Goal: Navigation & Orientation: Understand site structure

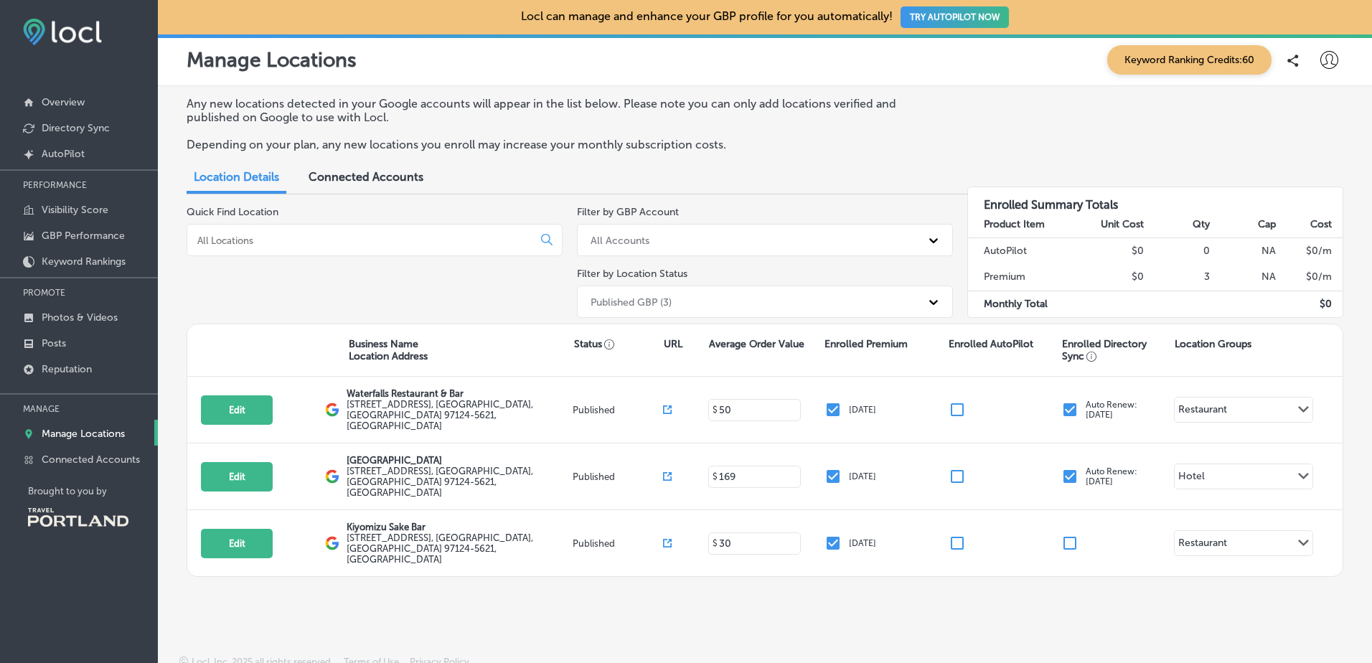
click at [60, 433] on p "Manage Locations" at bounding box center [83, 434] width 83 height 12
click at [70, 124] on p "Directory Sync" at bounding box center [76, 128] width 68 height 12
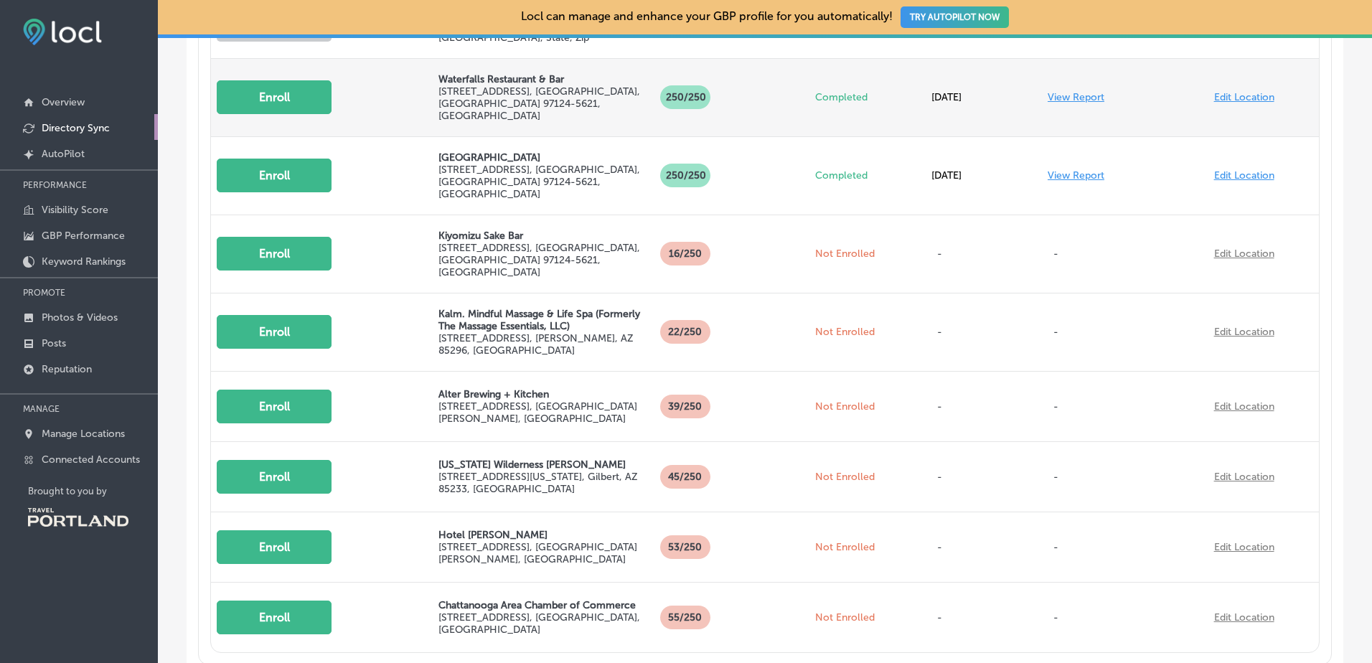
scroll to position [686, 0]
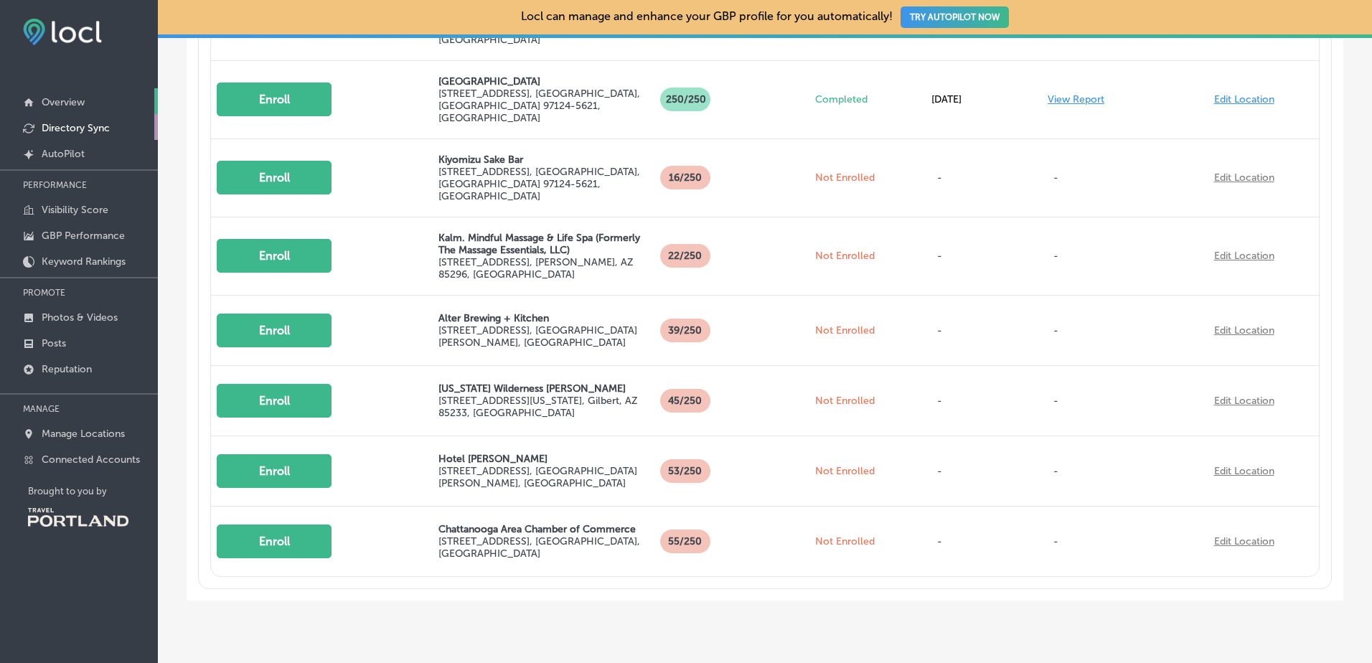
click at [74, 103] on p "Overview" at bounding box center [63, 102] width 43 height 12
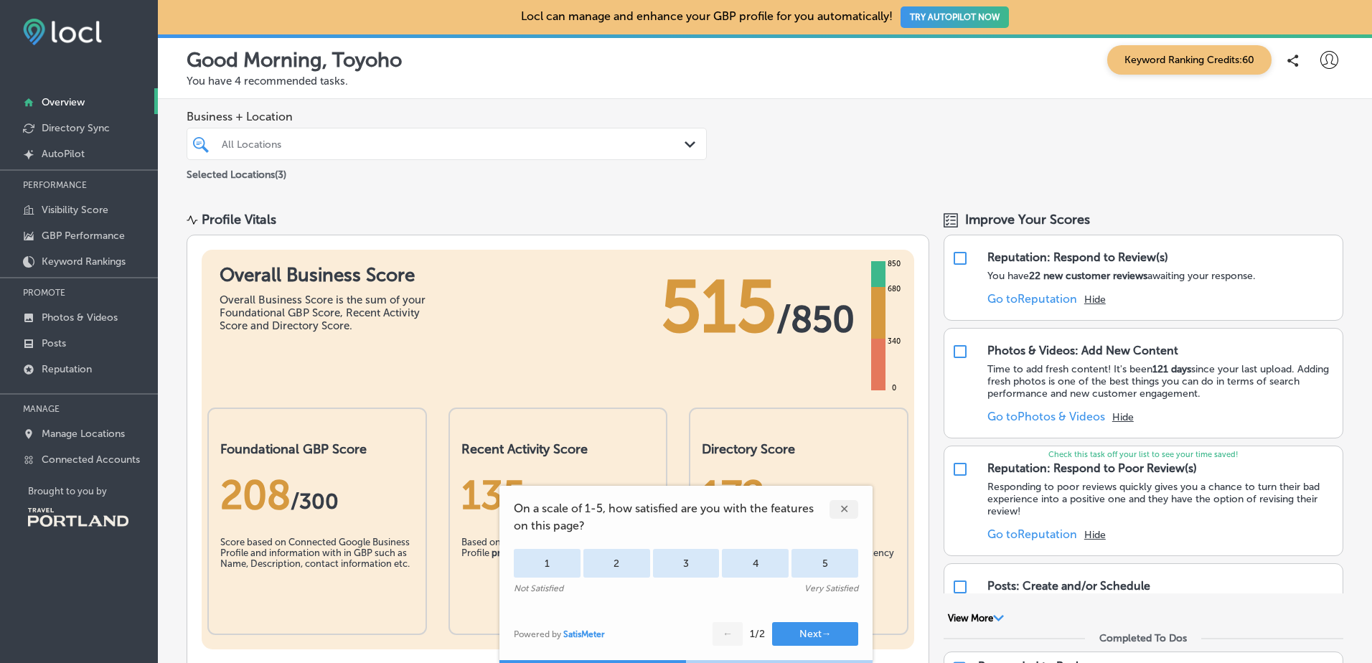
click at [846, 510] on div "✕" at bounding box center [843, 509] width 29 height 19
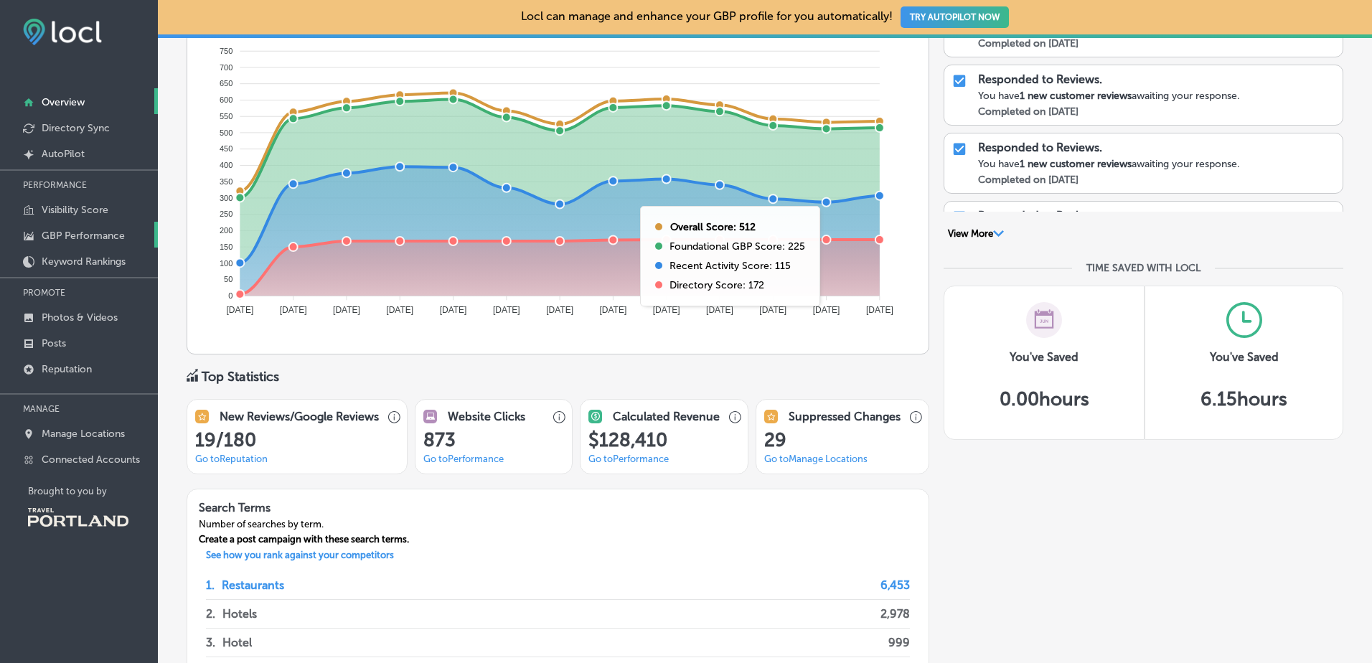
scroll to position [718, 0]
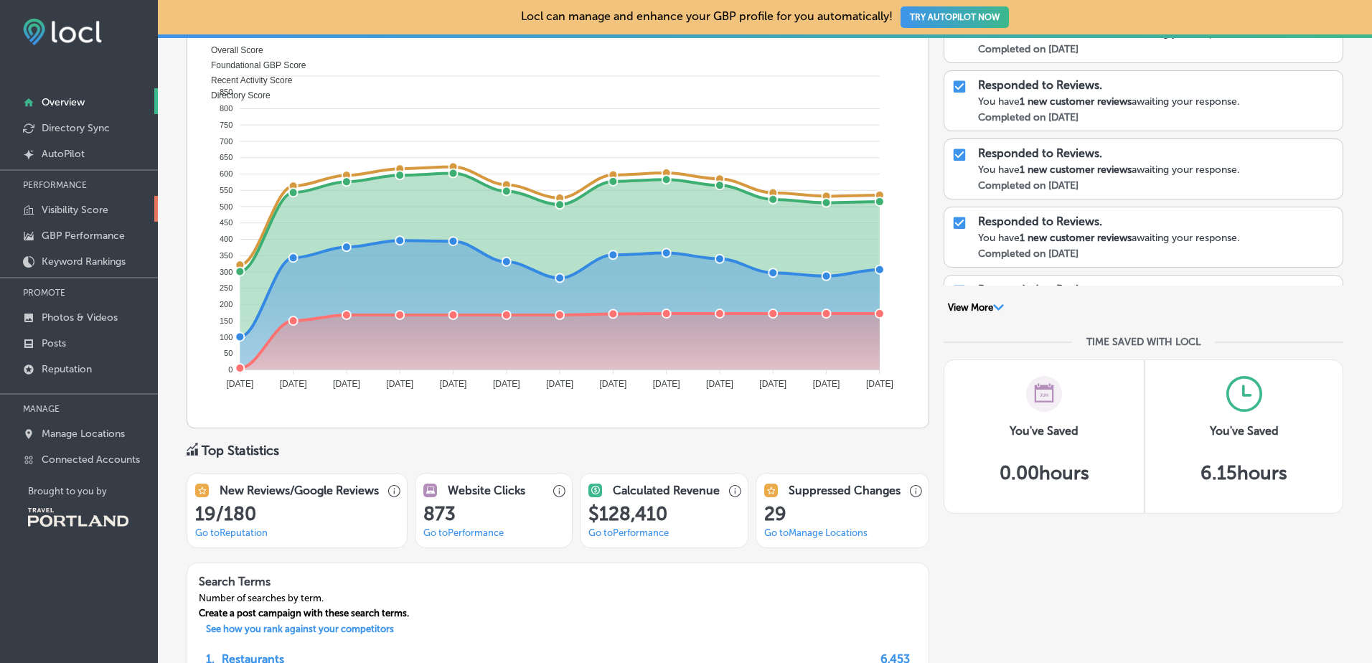
click at [72, 214] on p "Visibility Score" at bounding box center [75, 210] width 67 height 12
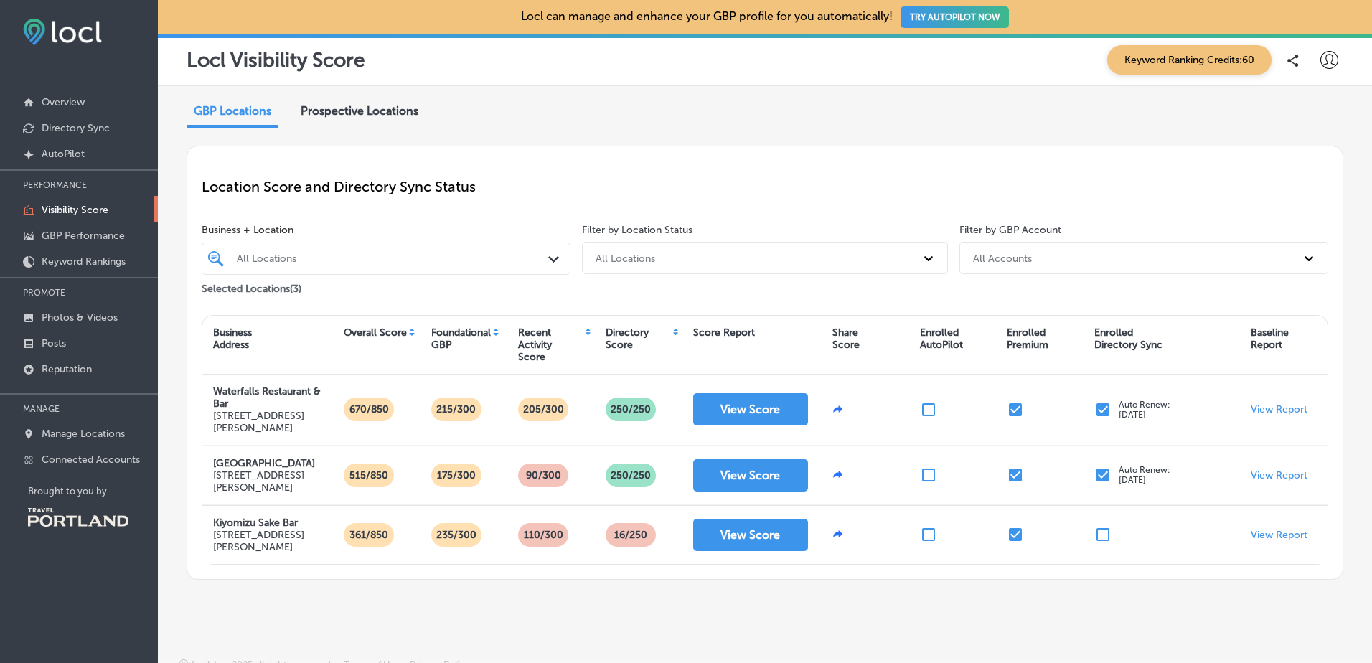
click at [385, 116] on span "Prospective Locations" at bounding box center [360, 111] width 118 height 14
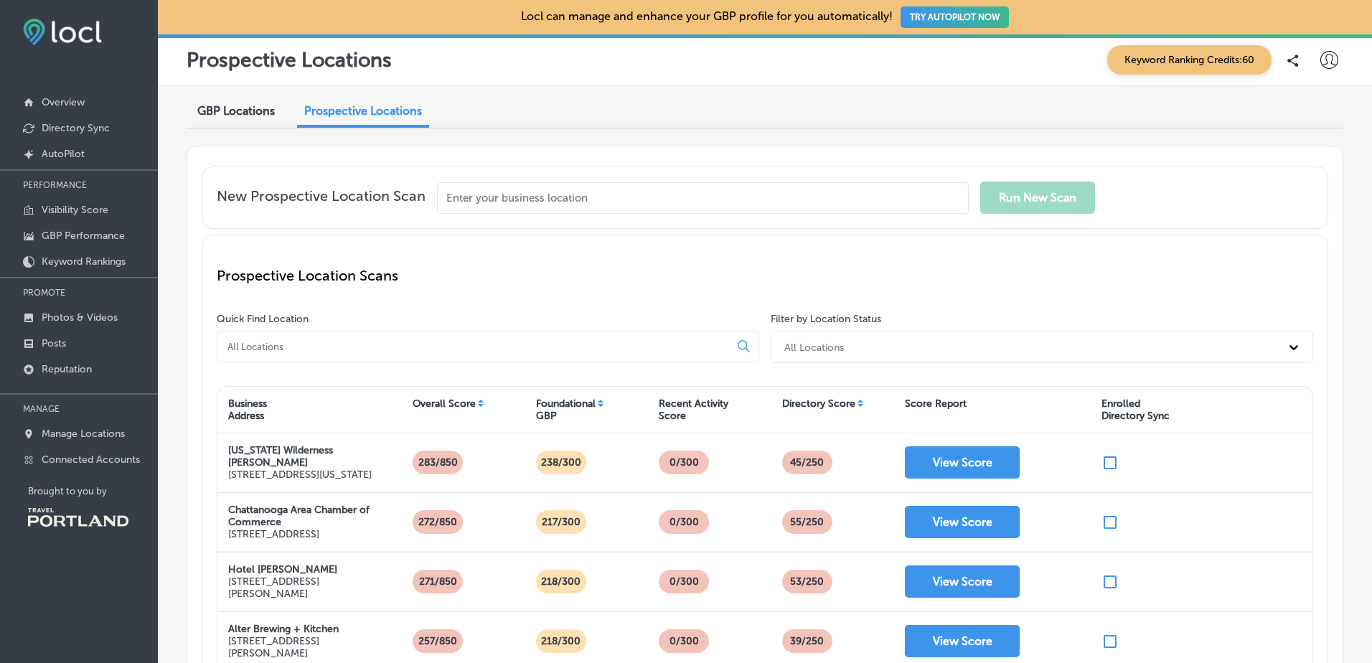
click at [257, 116] on span "GBP Locations" at bounding box center [235, 111] width 77 height 14
